Goal: Task Accomplishment & Management: Use online tool/utility

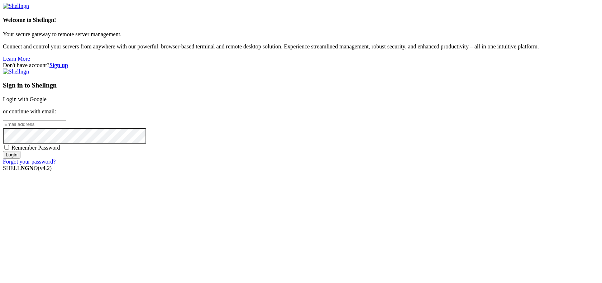
type input "[EMAIL_ADDRESS][DOMAIN_NAME]"
click at [20, 158] on input "Login" at bounding box center [12, 155] width 18 height 8
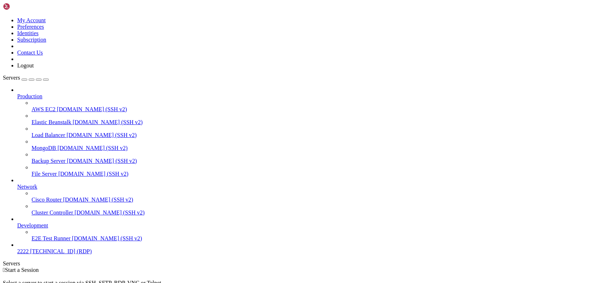
click at [29, 254] on span "2222" at bounding box center [22, 251] width 11 height 6
click at [44, 254] on span "[TECHNICAL_ID] (RDP)" at bounding box center [61, 251] width 62 height 6
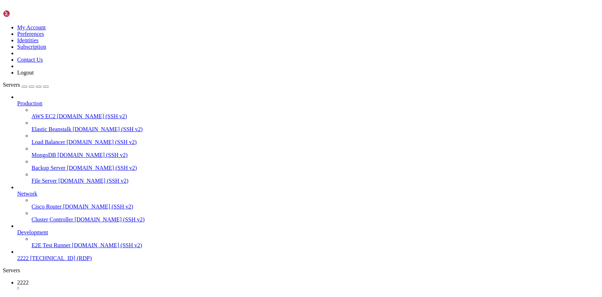
scroll to position [0, 0]
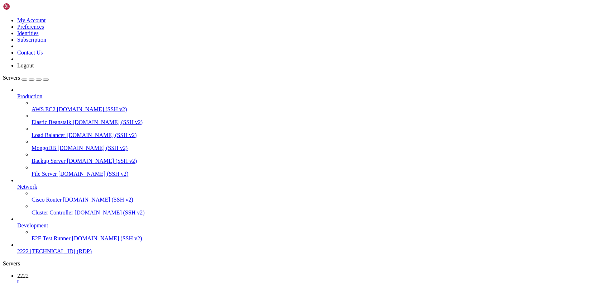
drag, startPoint x: 275, startPoint y: 360, endPoint x: 269, endPoint y: 348, distance: 12.5
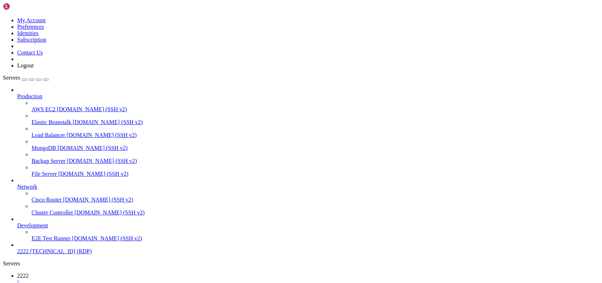
drag, startPoint x: 169, startPoint y: 448, endPoint x: 133, endPoint y: 443, distance: 35.8
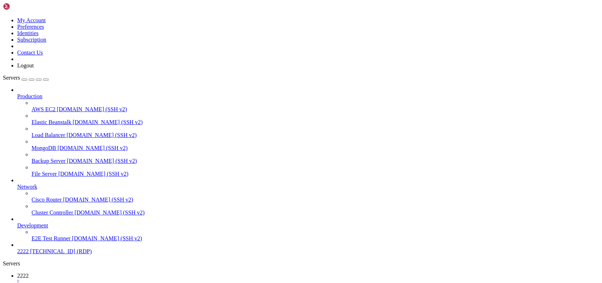
drag, startPoint x: 134, startPoint y: 475, endPoint x: 106, endPoint y: 474, distance: 27.3
